Goal: Find specific page/section

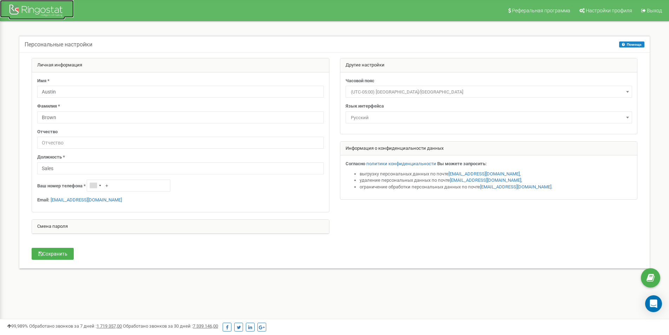
click at [34, 9] on div at bounding box center [37, 11] width 56 height 17
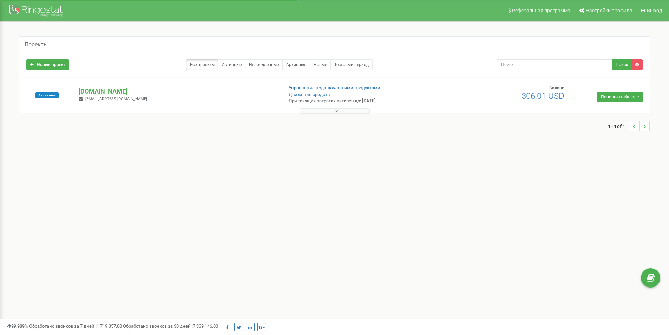
click at [333, 112] on button at bounding box center [334, 110] width 70 height 5
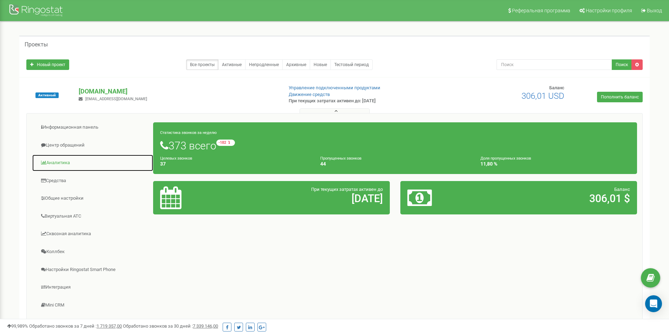
click at [52, 164] on link "Аналитика" at bounding box center [92, 162] width 121 height 17
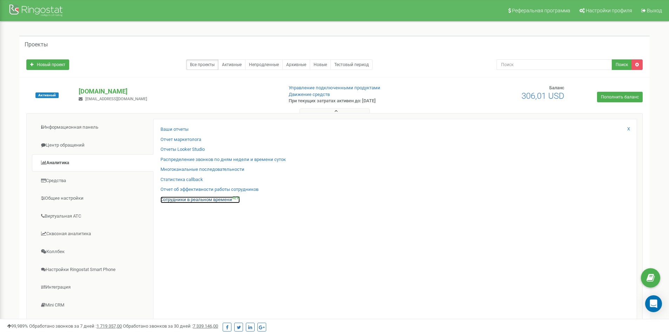
click at [200, 200] on link "Сотрудники в реальном времени NEW" at bounding box center [199, 199] width 79 height 7
